Goal: Obtain resource: Download file/media

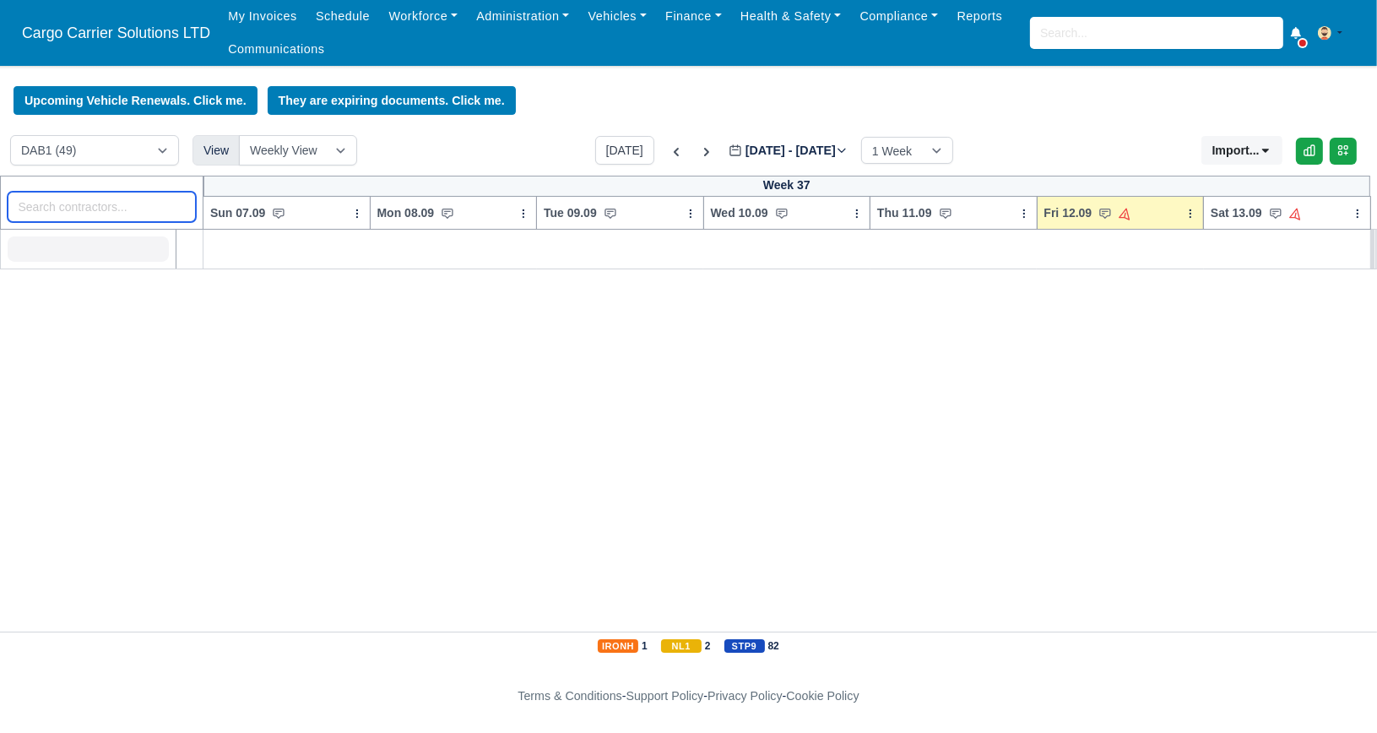
click at [53, 208] on input "search" at bounding box center [102, 207] width 189 height 30
type input "druvis"
click at [420, 20] on link "Workforce" at bounding box center [423, 16] width 88 height 33
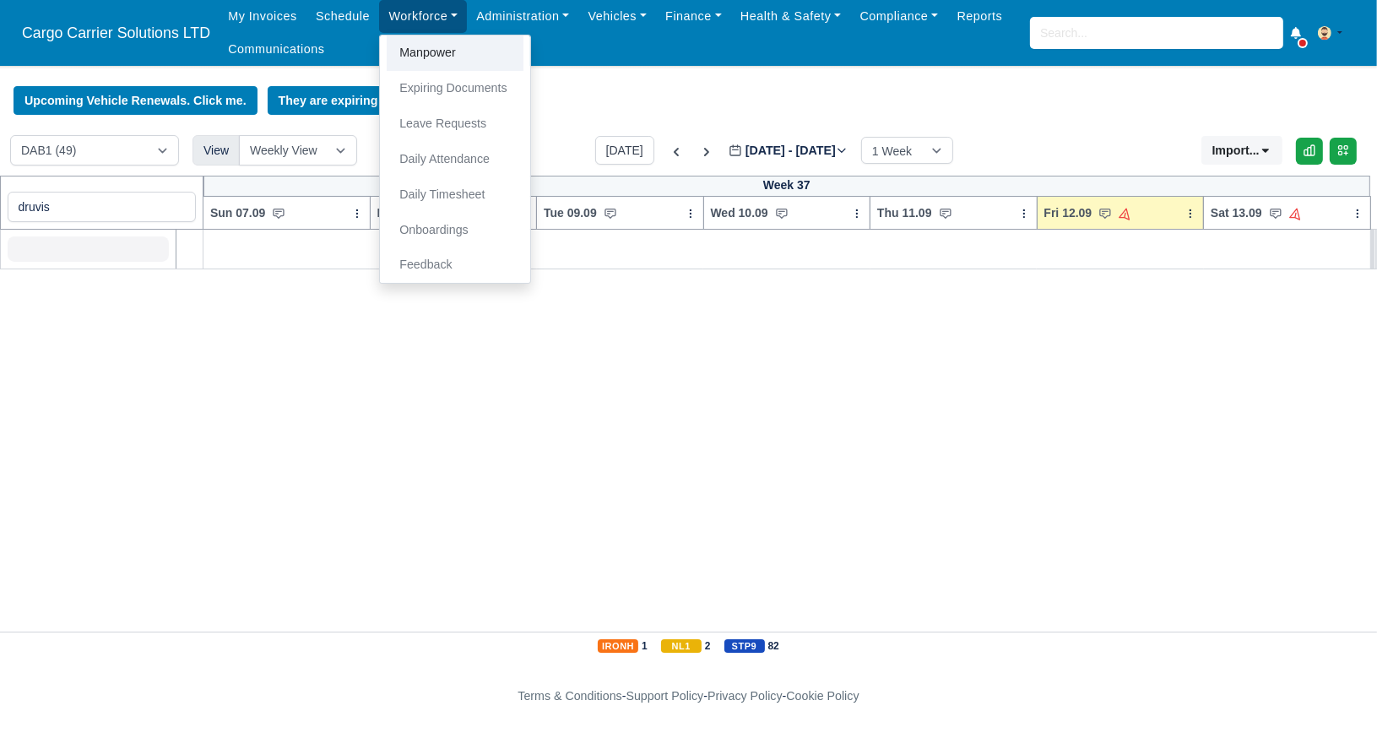
click at [425, 53] on link "Manpower" at bounding box center [455, 52] width 137 height 35
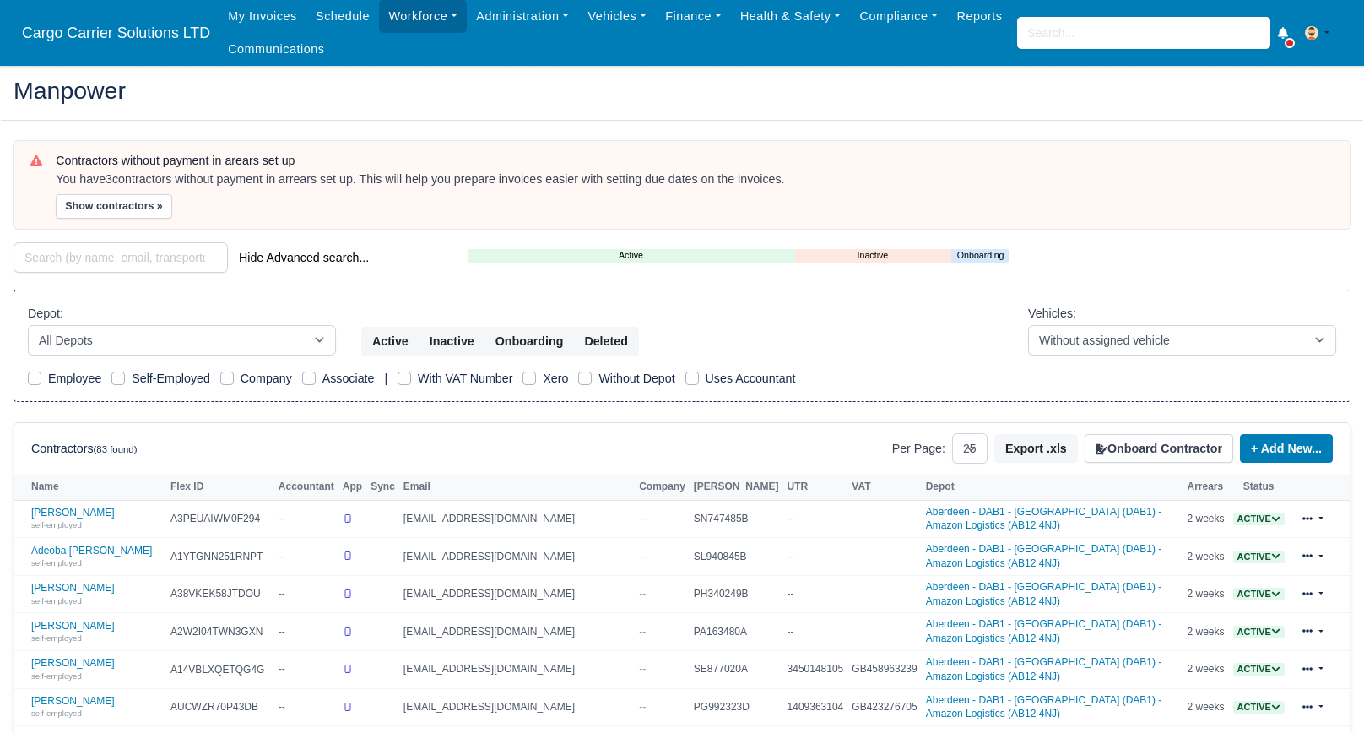
select select "25"
click at [90, 263] on input "search" at bounding box center [121, 257] width 214 height 30
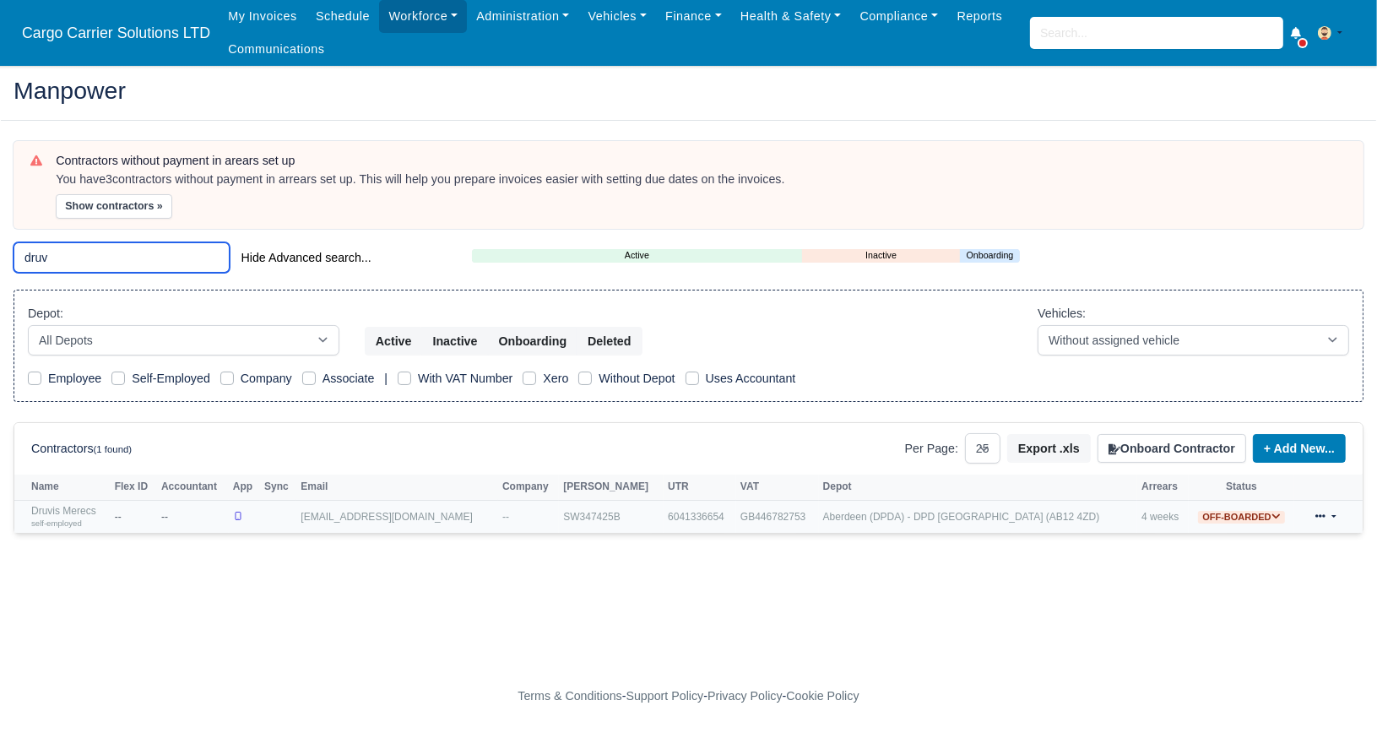
type input "druv"
click at [81, 518] on small "self-employed" at bounding box center [56, 522] width 51 height 9
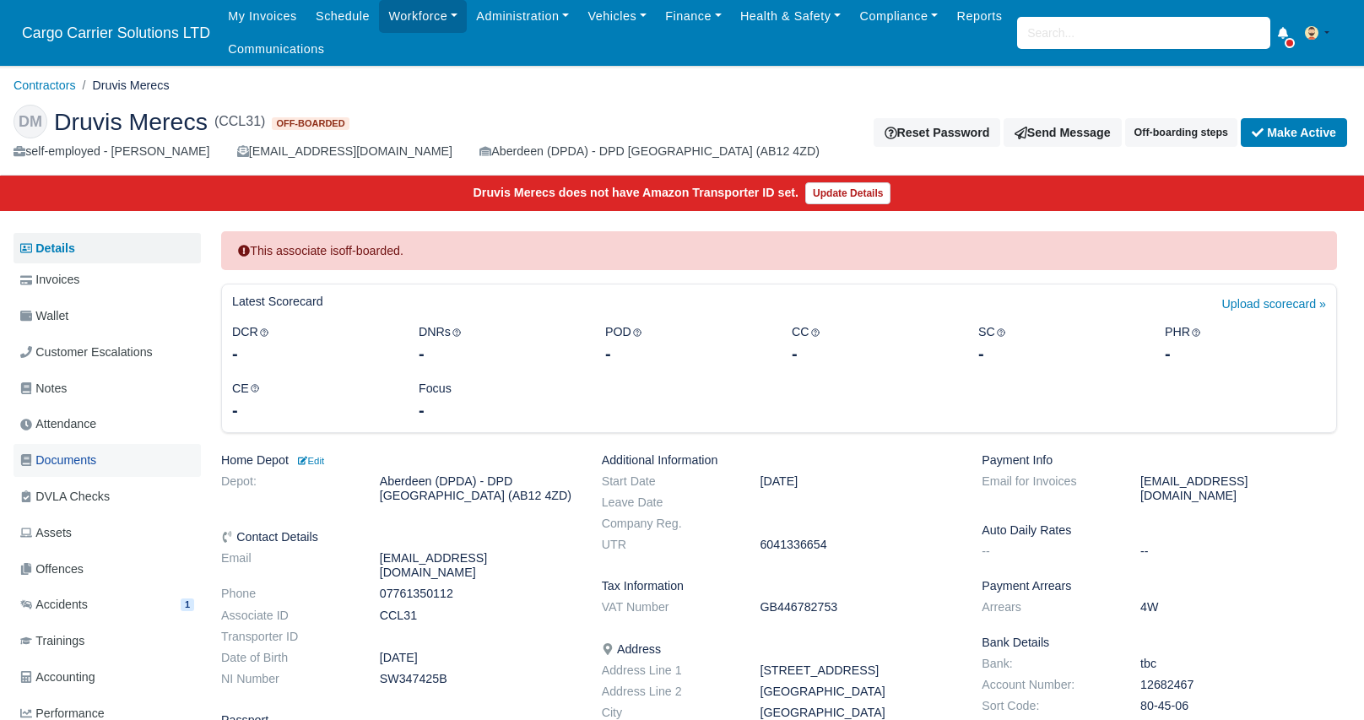
click at [71, 454] on span "Documents" at bounding box center [58, 460] width 76 height 19
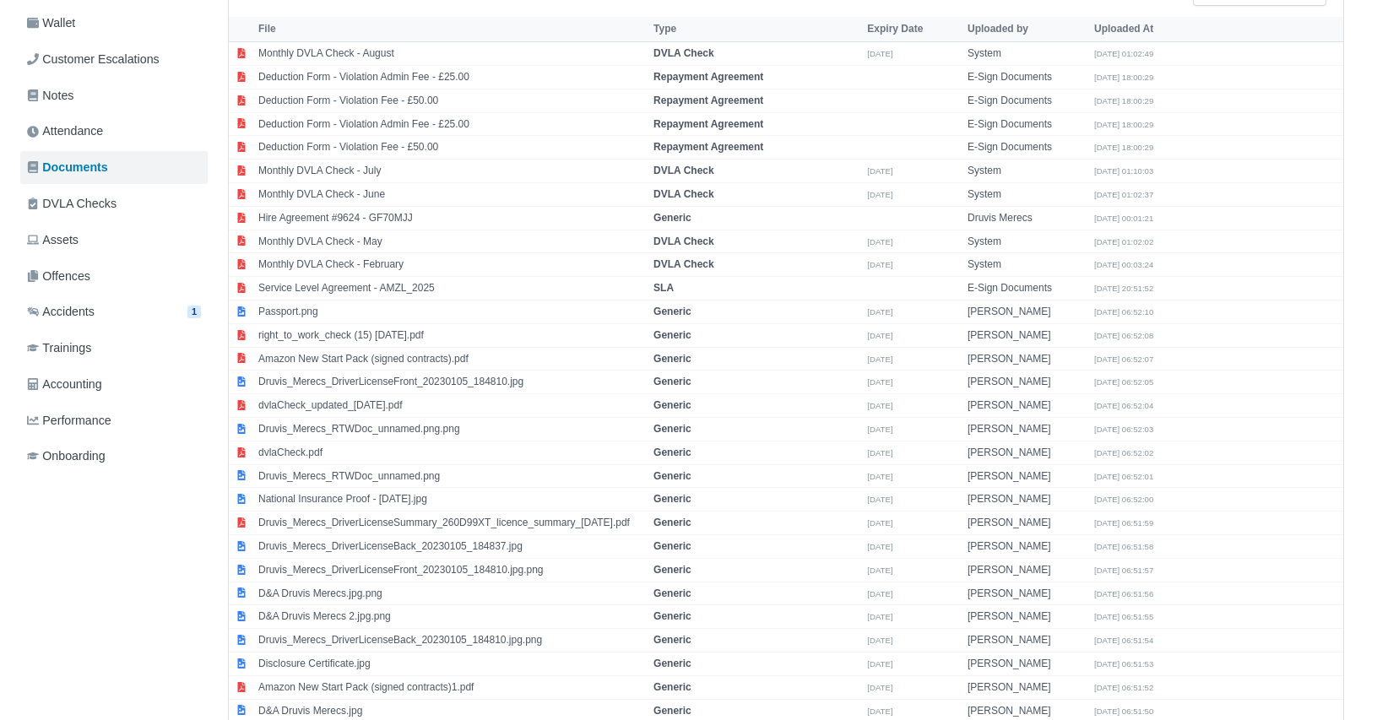
scroll to position [209, 0]
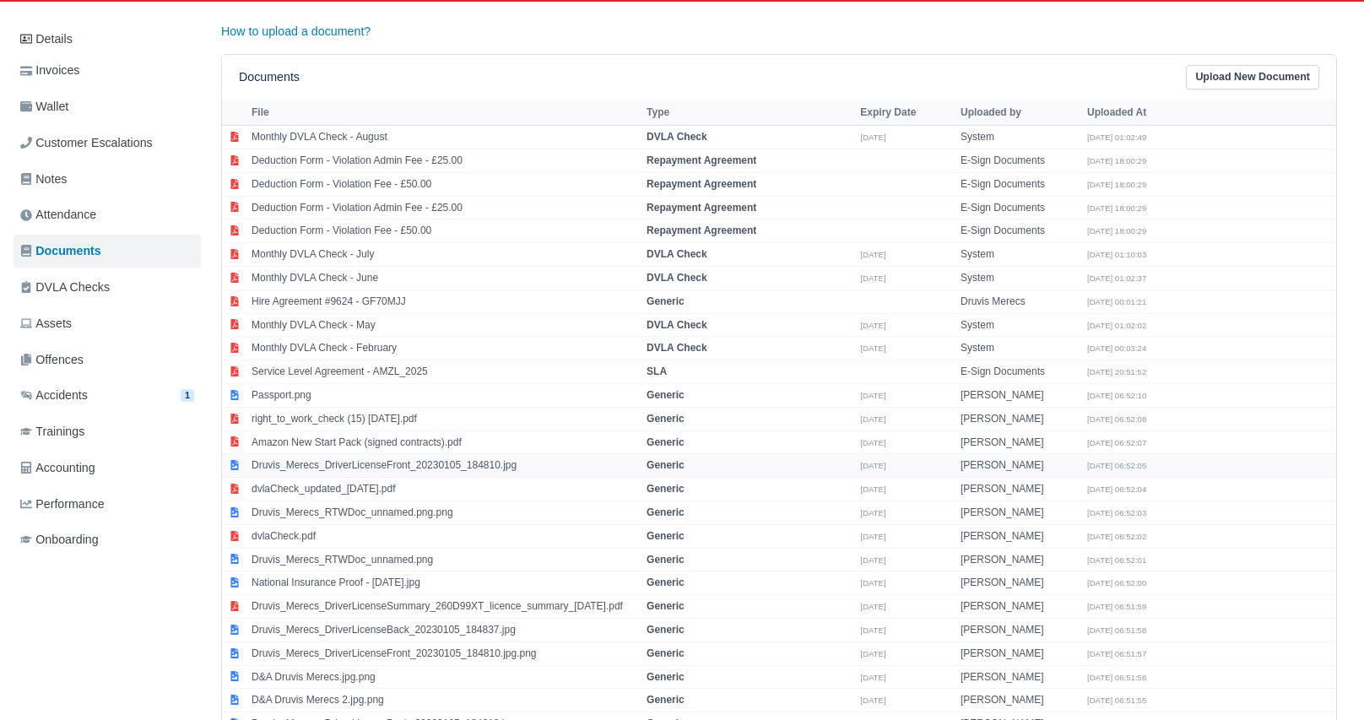
click at [344, 462] on td "Druvis_Merecs_DriverLicenseFront_20230105_184810.jpg" at bounding box center [444, 466] width 395 height 24
select select "generic"
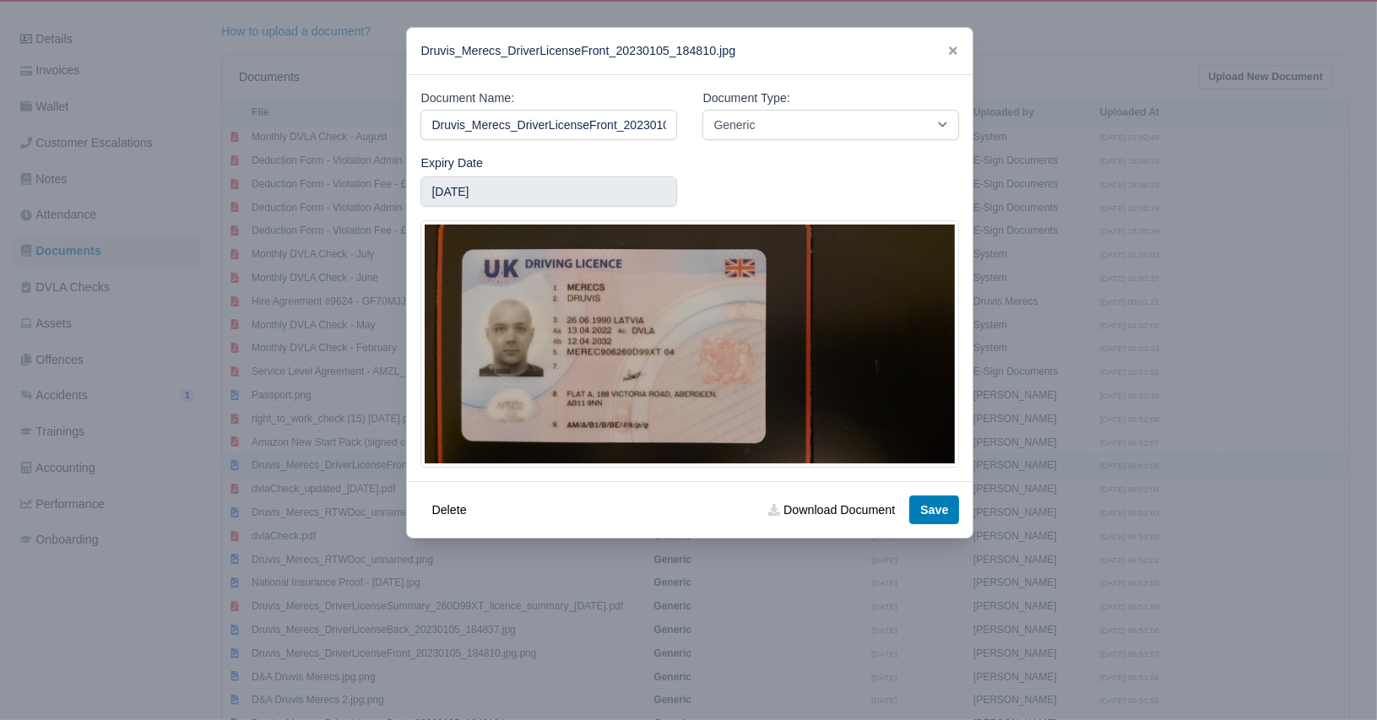
scroll to position [0, 60]
click at [832, 512] on link "Download Document" at bounding box center [831, 509] width 149 height 29
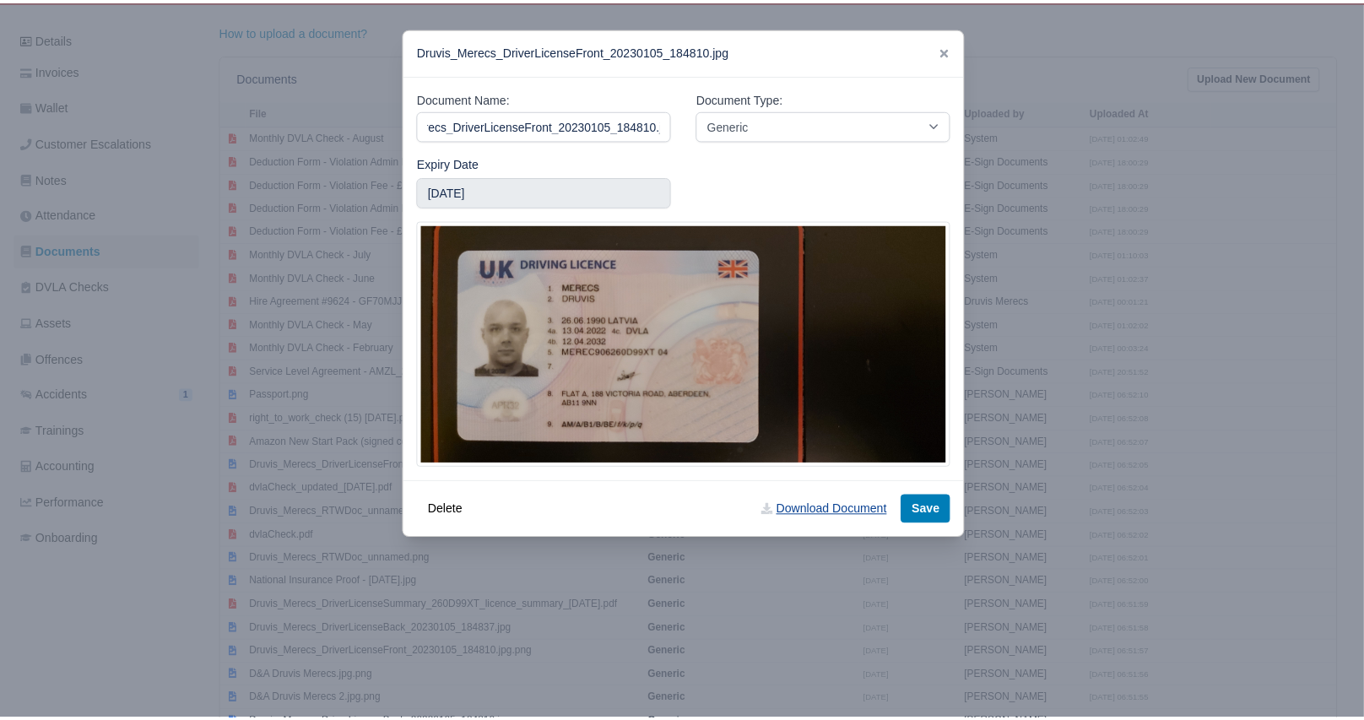
scroll to position [0, 0]
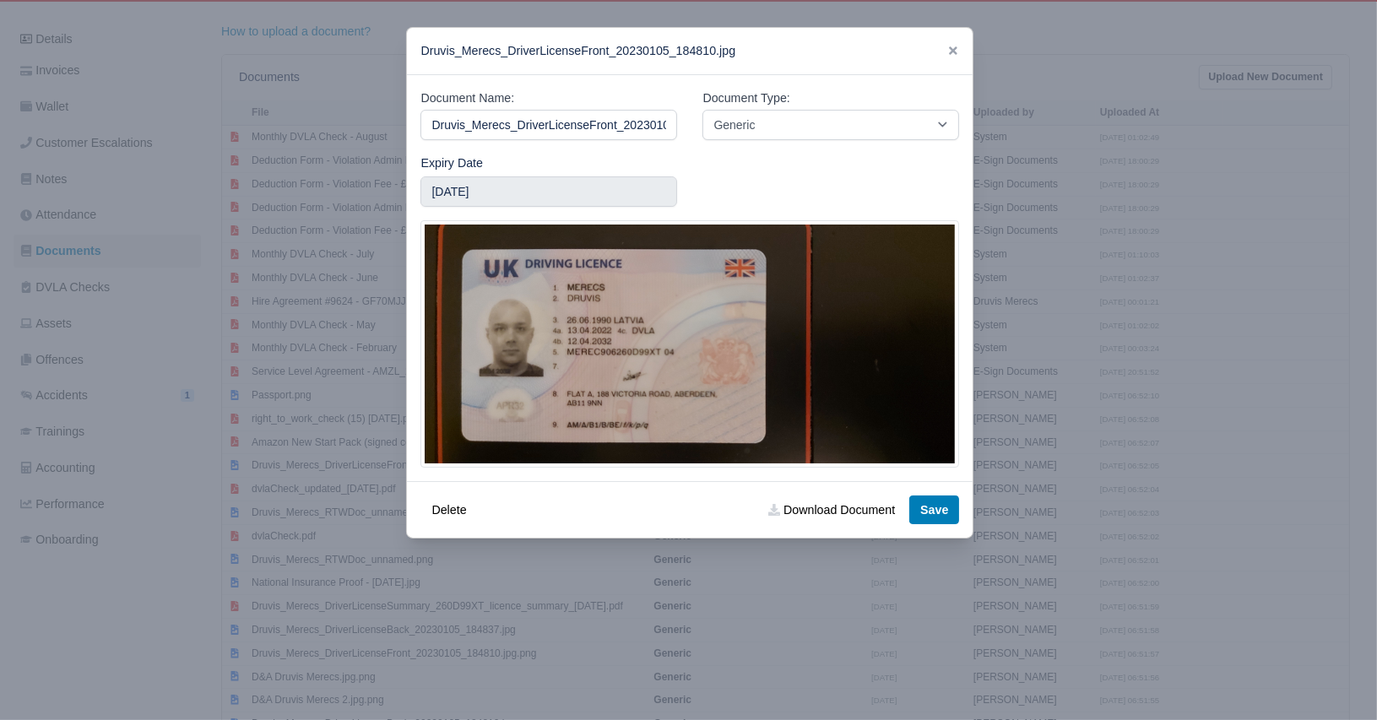
drag, startPoint x: 949, startPoint y: 53, endPoint x: 930, endPoint y: 44, distance: 20.8
click at [949, 53] on icon at bounding box center [953, 50] width 8 height 8
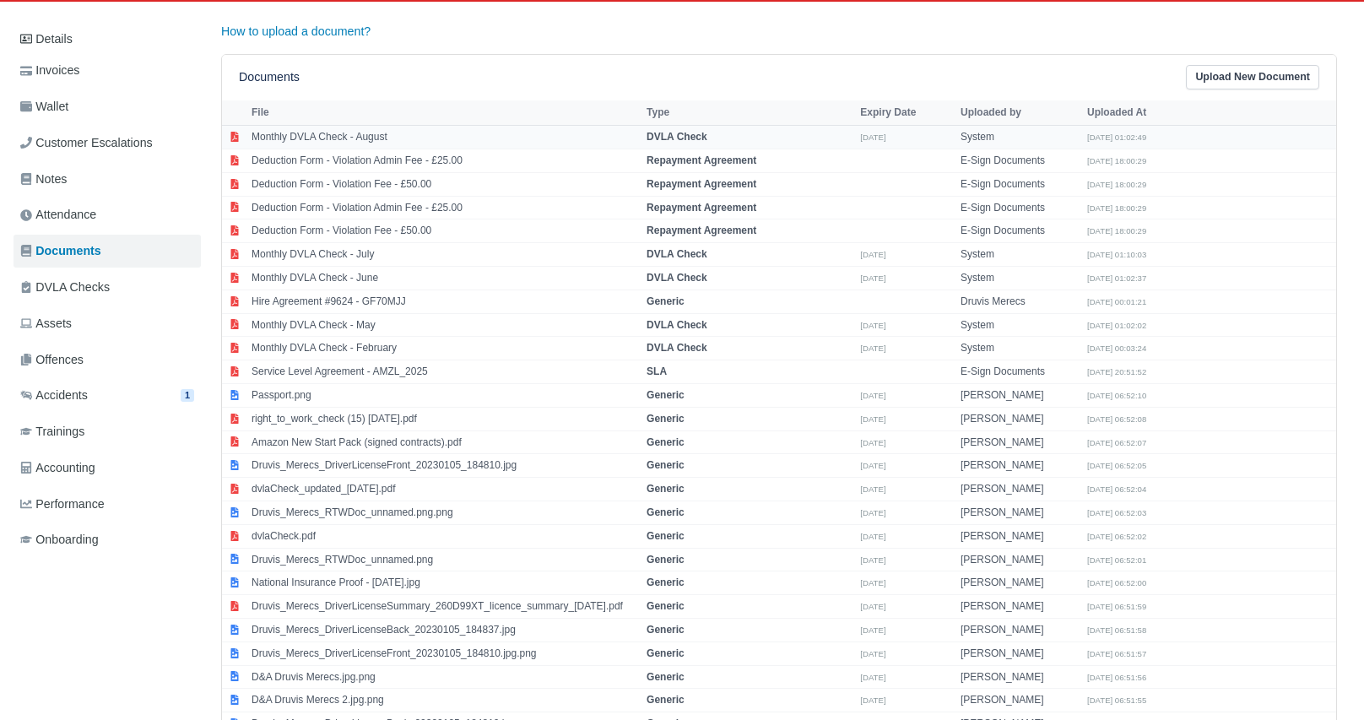
click at [367, 138] on td "Monthly DVLA Check - August" at bounding box center [444, 138] width 395 height 24
select select "dvla-check"
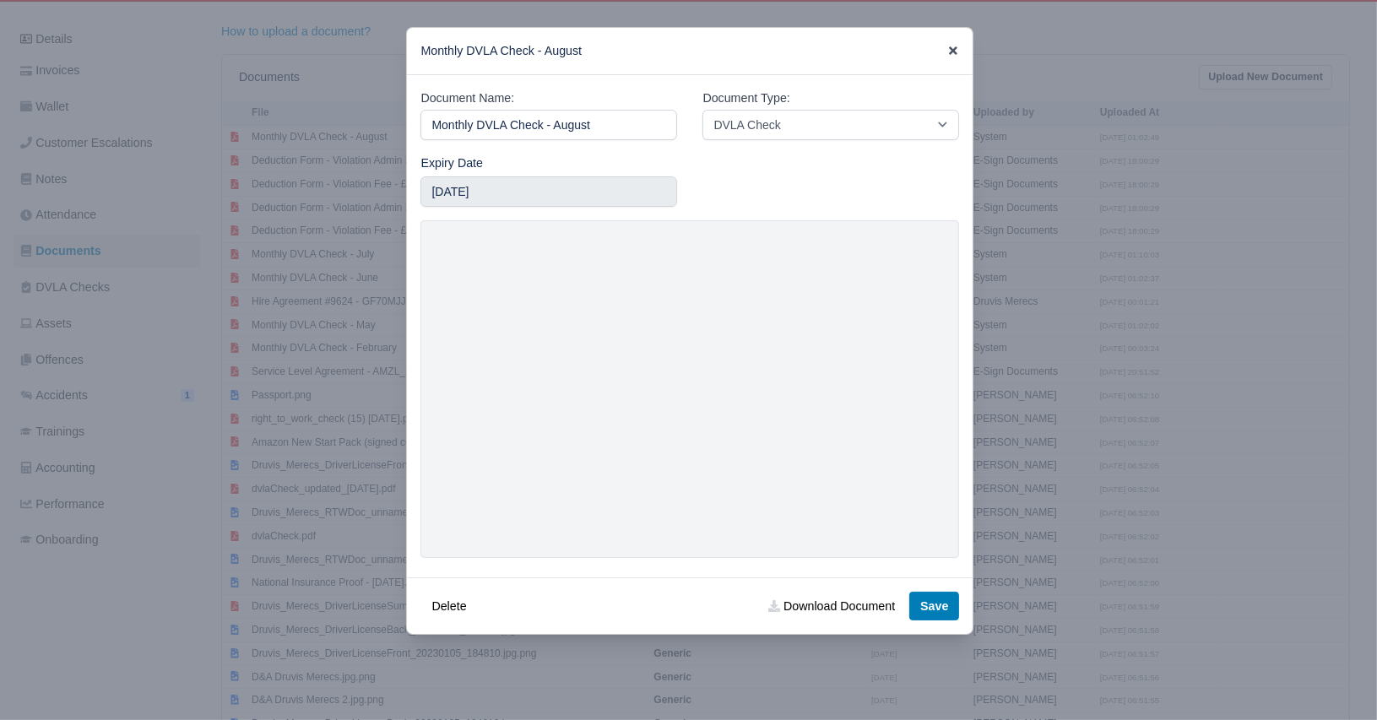
click at [947, 46] on icon at bounding box center [953, 51] width 12 height 12
